Goal: Find specific page/section: Find specific page/section

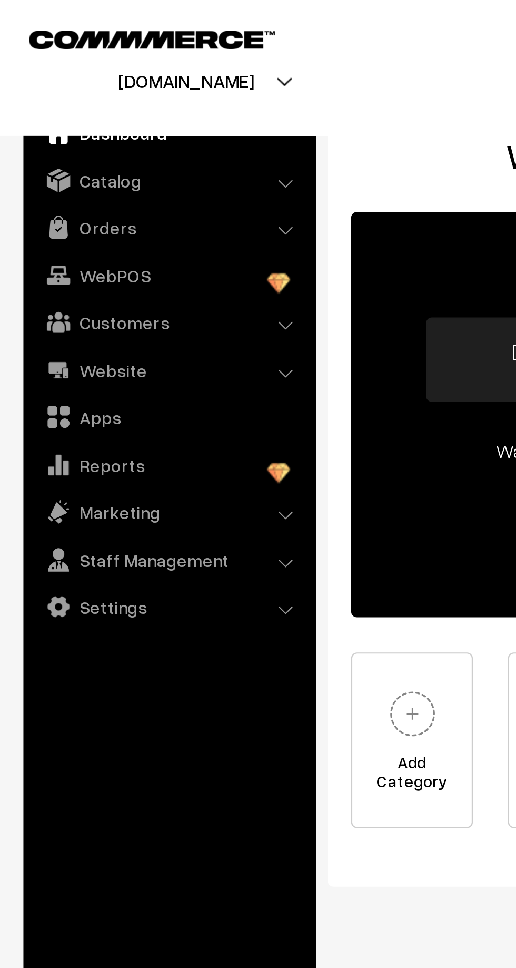
click at [37, 102] on link "Orders" at bounding box center [75, 102] width 125 height 19
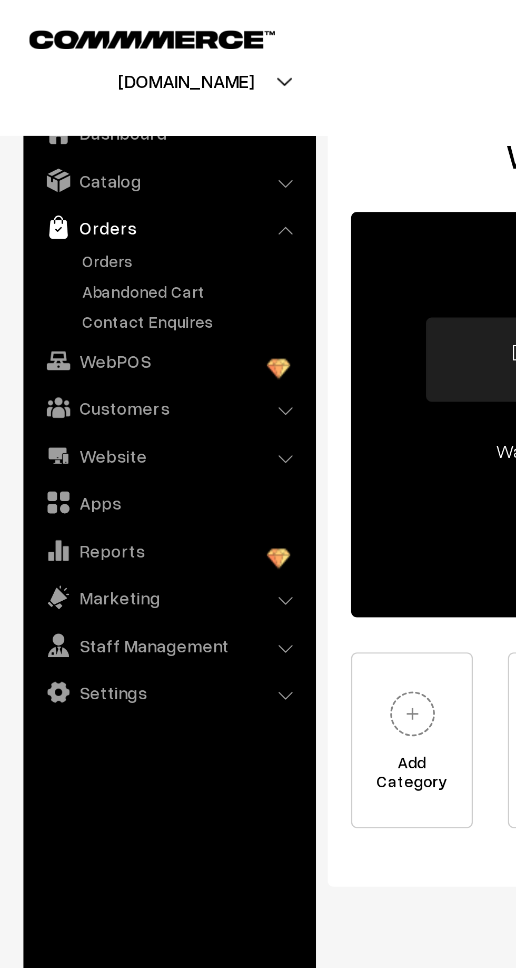
click at [41, 121] on link "Orders" at bounding box center [86, 117] width 104 height 11
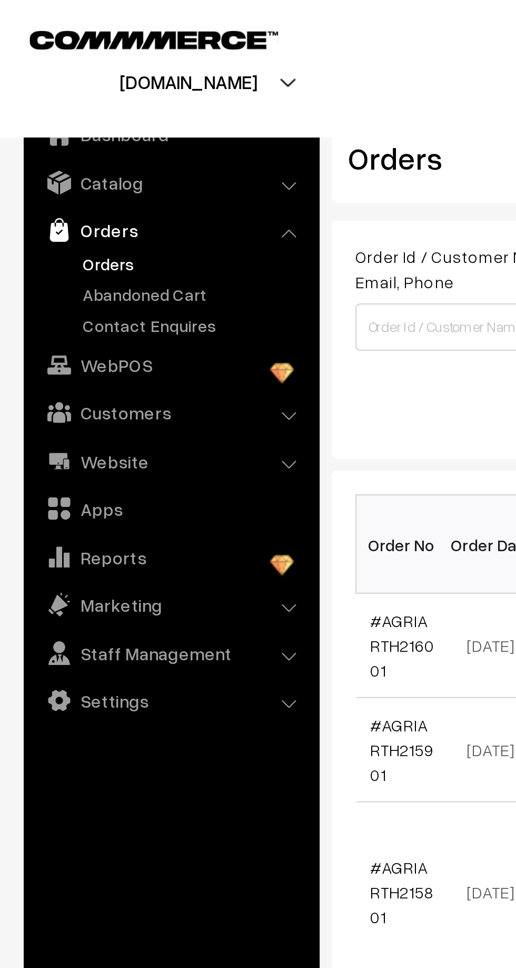
click at [48, 134] on link "Abandoned Cart" at bounding box center [86, 130] width 104 height 11
click at [7, 399] on nav "Dashboard Catalog" at bounding box center [71, 526] width 142 height 968
